Goal: Task Accomplishment & Management: Use online tool/utility

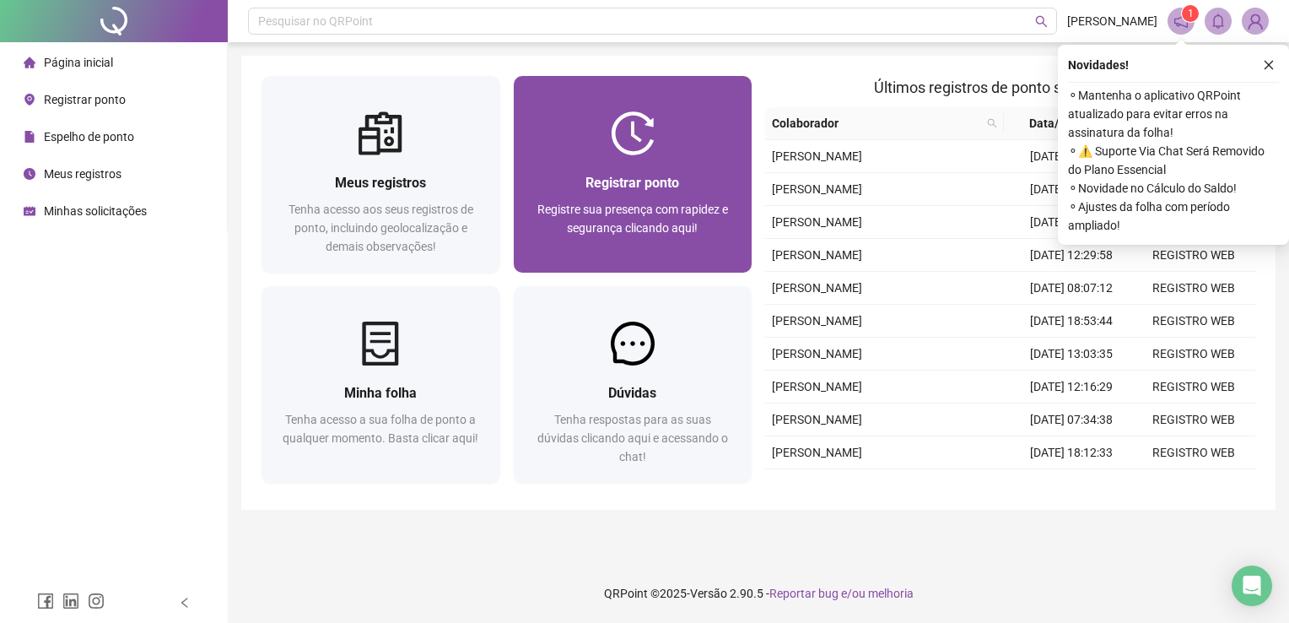
click at [587, 129] on div at bounding box center [633, 133] width 239 height 44
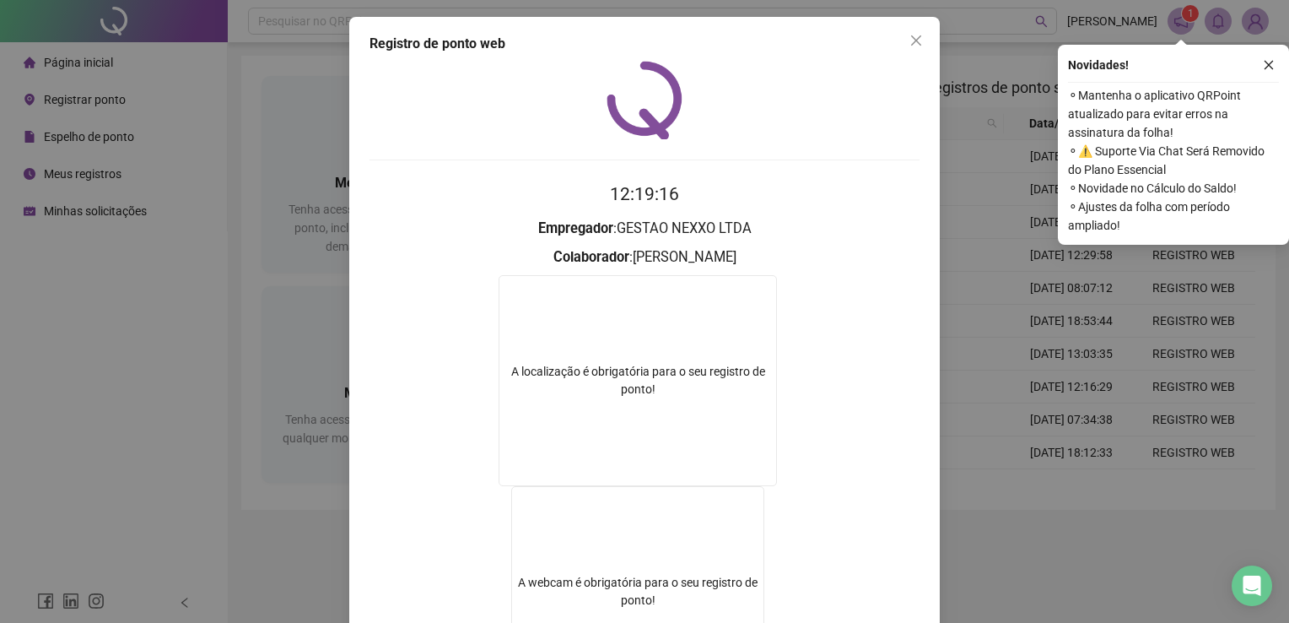
click at [911, 39] on icon "close" at bounding box center [917, 41] width 14 height 14
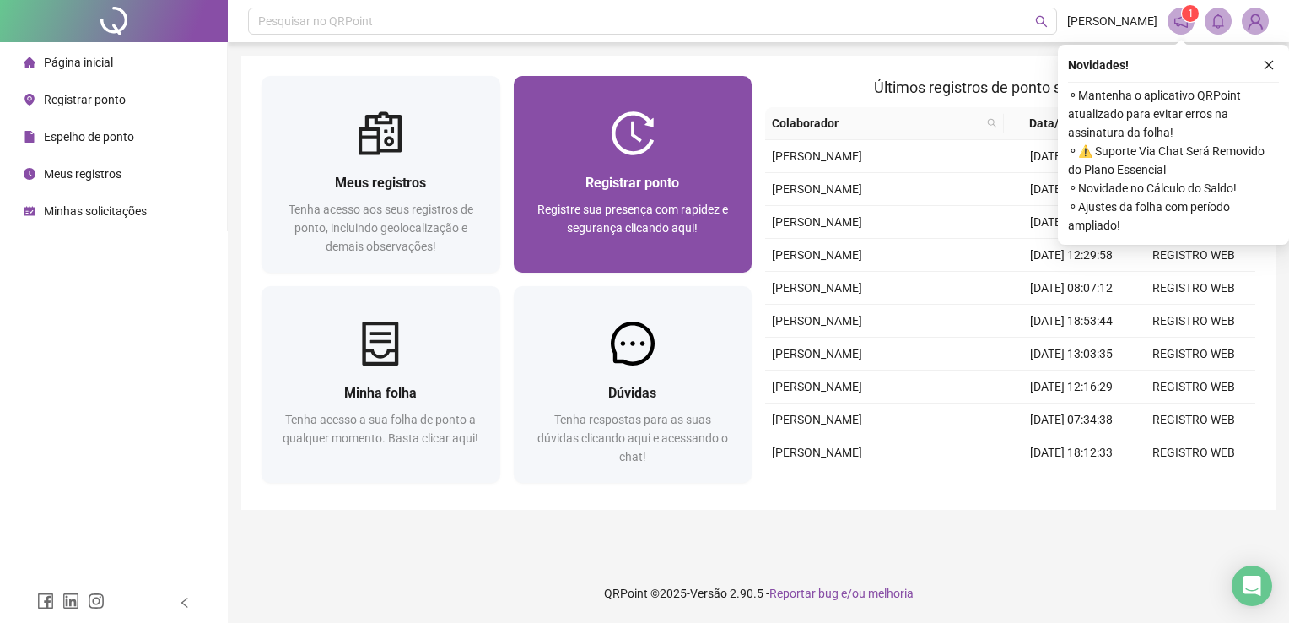
click at [657, 178] on span "Registrar ponto" at bounding box center [633, 183] width 94 height 16
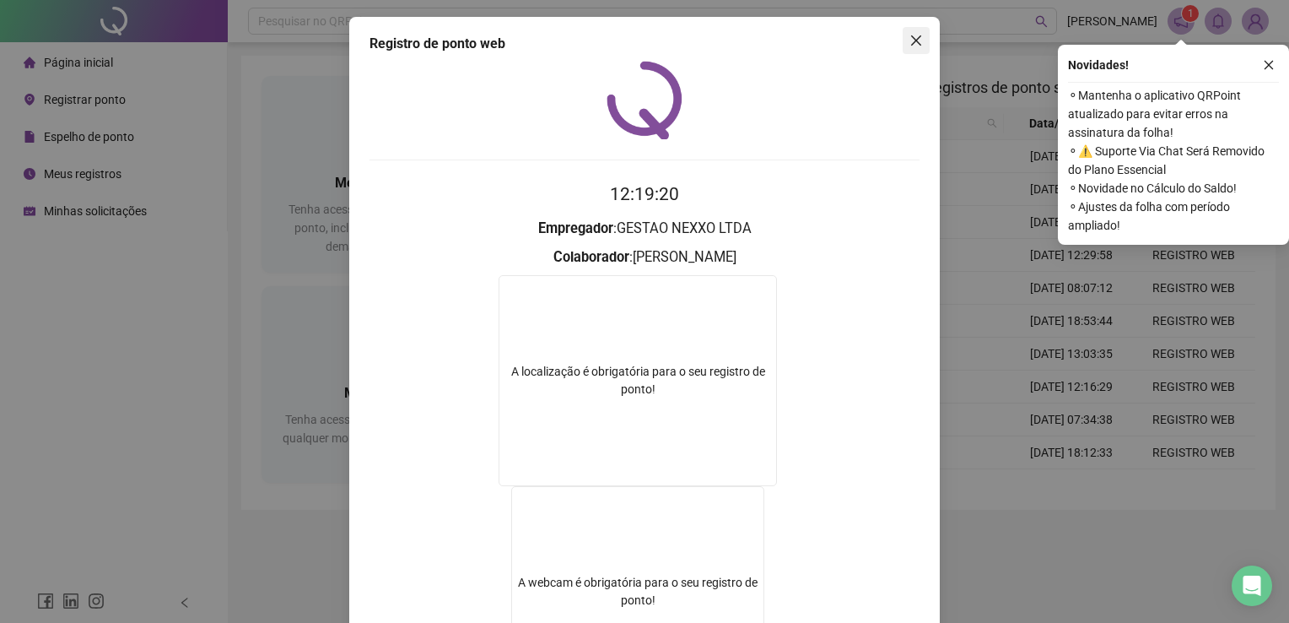
click at [915, 37] on icon "close" at bounding box center [917, 41] width 14 height 14
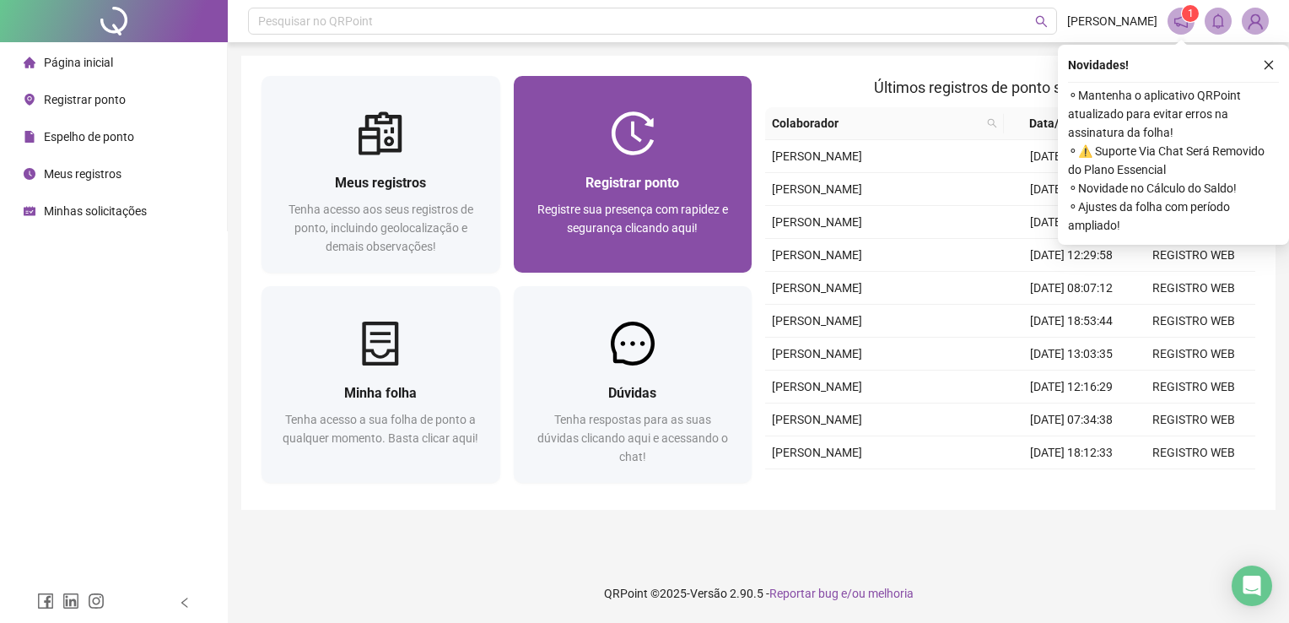
click at [717, 154] on div at bounding box center [633, 133] width 239 height 44
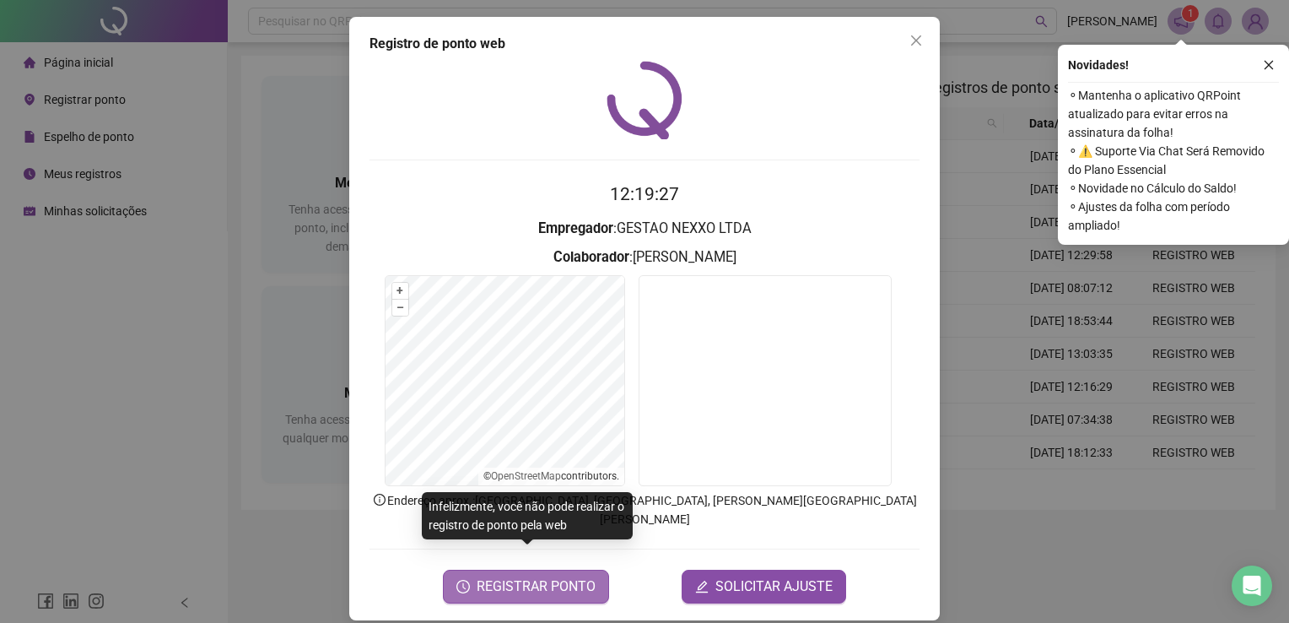
click at [519, 576] on span "REGISTRAR PONTO" at bounding box center [536, 586] width 119 height 20
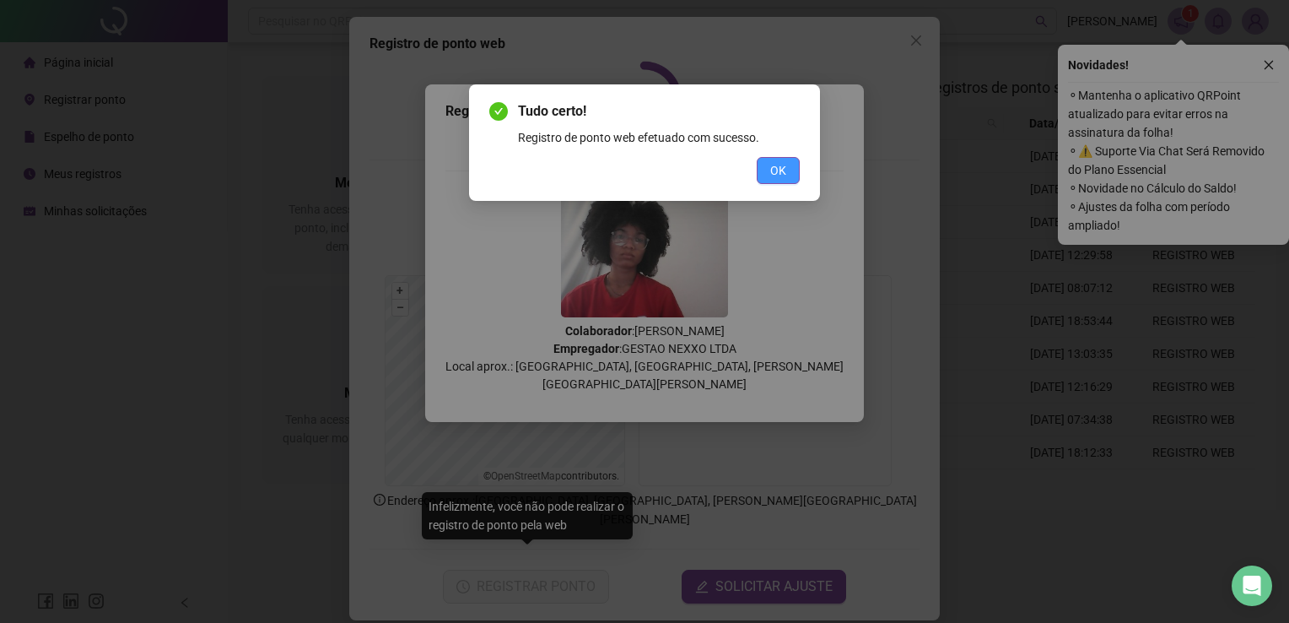
click at [767, 166] on button "OK" at bounding box center [778, 170] width 43 height 27
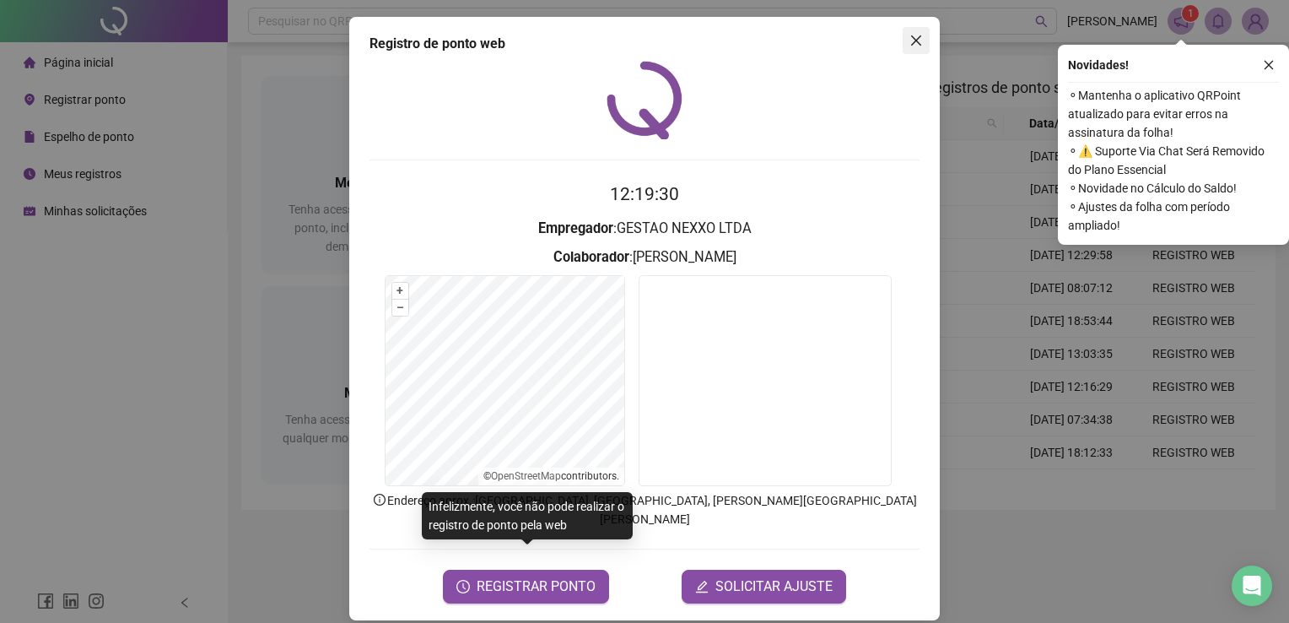
click at [921, 46] on icon "close" at bounding box center [917, 41] width 14 height 14
